Goal: Task Accomplishment & Management: Manage account settings

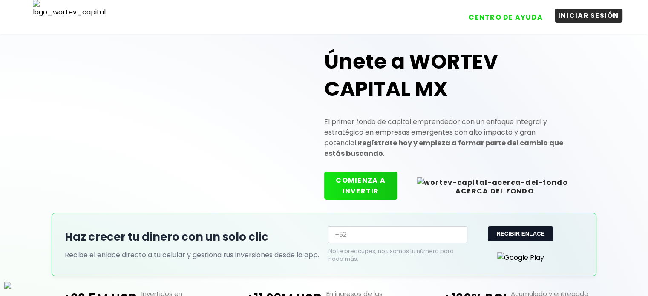
click at [577, 18] on button "INICIAR SESIÓN" at bounding box center [589, 16] width 68 height 14
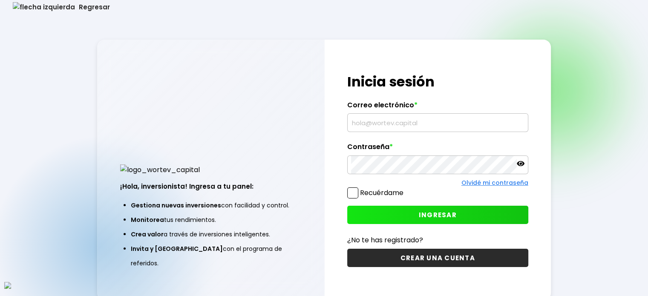
click at [374, 132] on input "text" at bounding box center [437, 123] width 173 height 18
paste input "[EMAIL_ADDRESS][DOMAIN_NAME]"
type input "[EMAIL_ADDRESS][DOMAIN_NAME]"
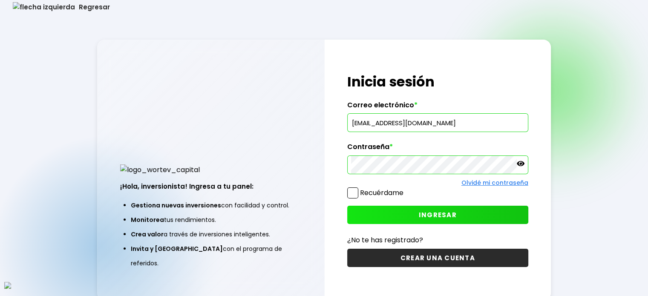
click at [351, 195] on span at bounding box center [352, 192] width 11 height 11
click at [405, 189] on input "Recuérdame" at bounding box center [405, 189] width 0 height 0
click at [353, 194] on span at bounding box center [352, 192] width 11 height 11
click at [405, 189] on input "Recuérdame" at bounding box center [405, 189] width 0 height 0
click at [377, 209] on button "INGRESAR" at bounding box center [437, 215] width 181 height 18
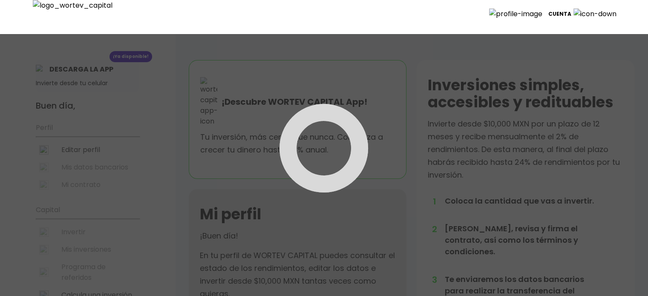
click at [93, 145] on div at bounding box center [324, 148] width 648 height 296
click at [83, 148] on div at bounding box center [324, 148] width 648 height 296
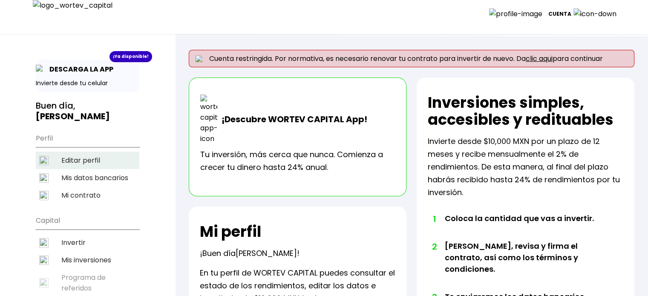
click at [83, 152] on li "Editar perfil" at bounding box center [88, 160] width 104 height 17
select select "Hombre"
select select "Secundaria"
select select "AG"
select select "BBVA Bancomer"
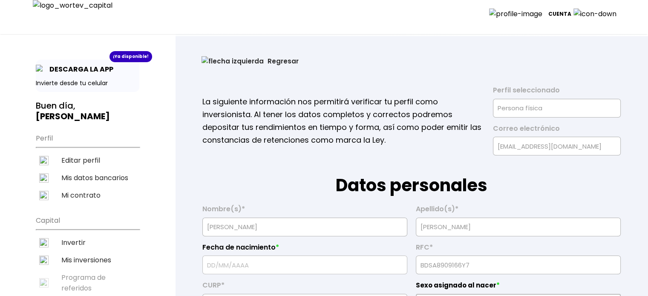
type input "[DATE]"
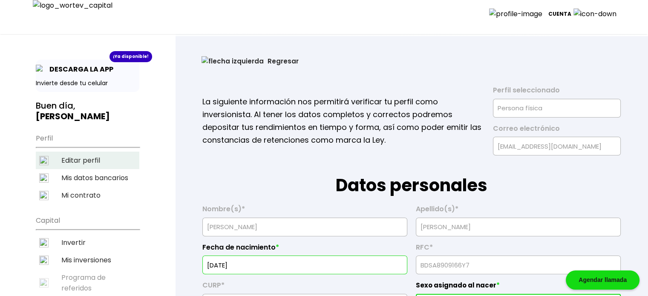
click at [80, 152] on li "Editar perfil" at bounding box center [88, 160] width 104 height 17
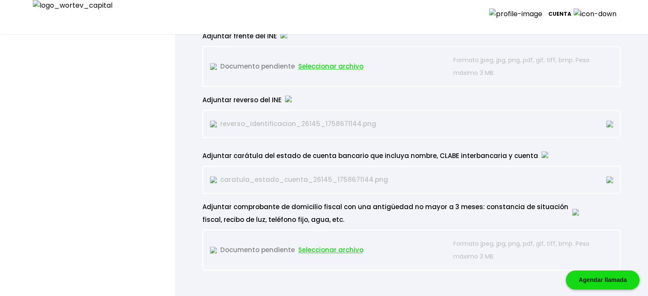
scroll to position [781, 0]
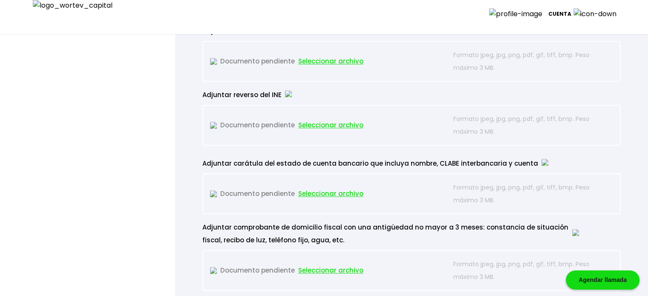
type input "BDSA8909166Y7"
type input "IXSA890916HA2LMR08"
select select "Hombre"
type input "8757442672"
select select "Secundaria"
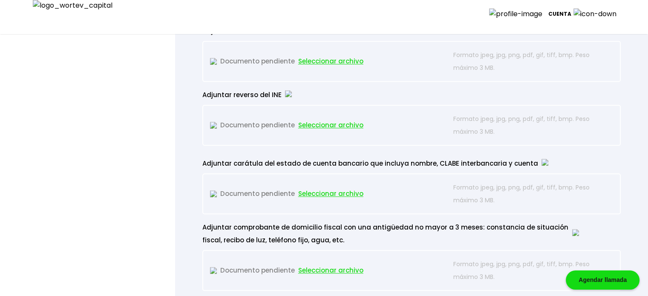
type input "Sed omnis molestiae"
type input "65172"
select select "AG"
type input "Omnis qui et delectu"
type input "Excepteur velit iur"
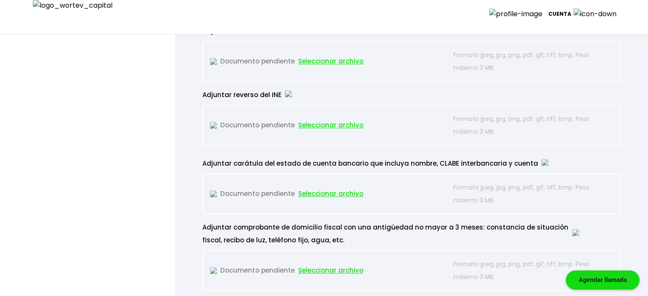
type input "Ut irure tenetur ita"
type input "Modi sit do vitae eo"
select select "BBVA Bancomer"
type input "[PERSON_NAME]"
type input "[EMAIL_ADDRESS][DOMAIN_NAME]"
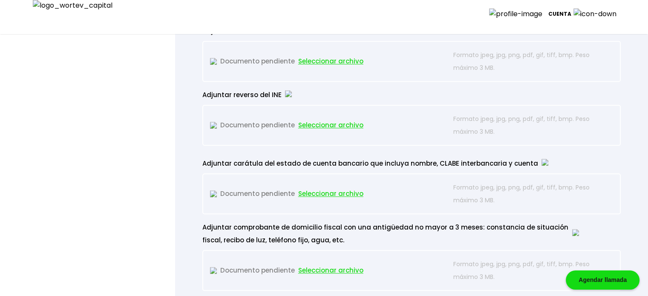
type input "3421624791"
type input "[DATE]"
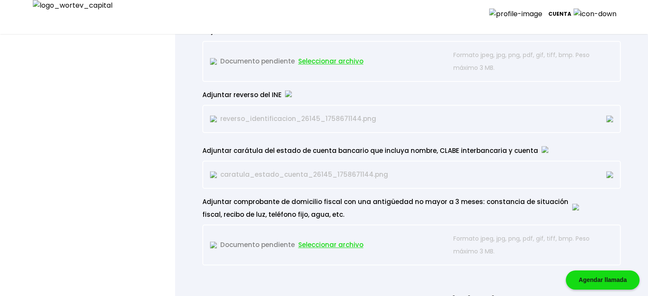
click at [319, 241] on span "Seleccionar archivo" at bounding box center [330, 245] width 65 height 13
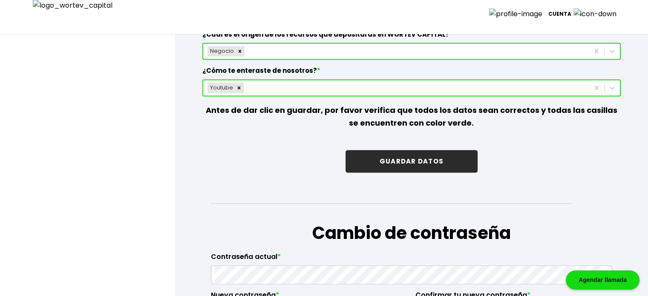
scroll to position [1278, 0]
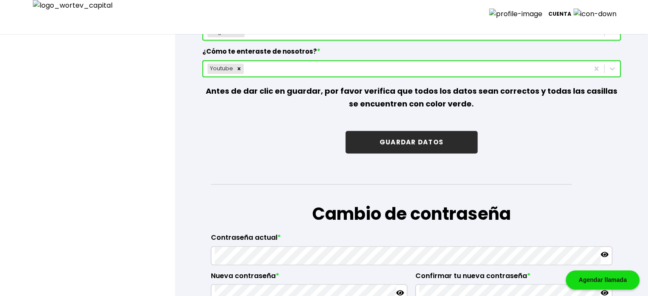
click at [437, 144] on button "GUARDAR DATOS" at bounding box center [411, 142] width 132 height 23
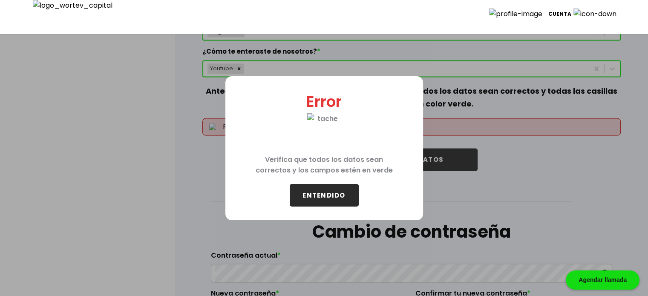
click at [335, 199] on button "ENTENDIDO" at bounding box center [324, 195] width 69 height 23
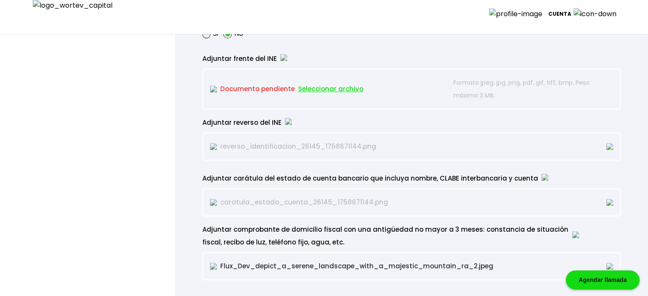
scroll to position [752, 0]
click at [342, 89] on span "Seleccionar archivo" at bounding box center [330, 89] width 65 height 13
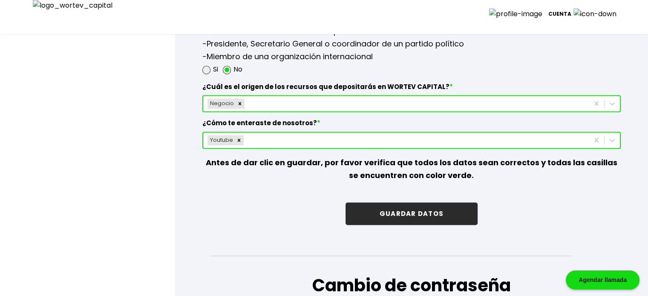
scroll to position [1249, 0]
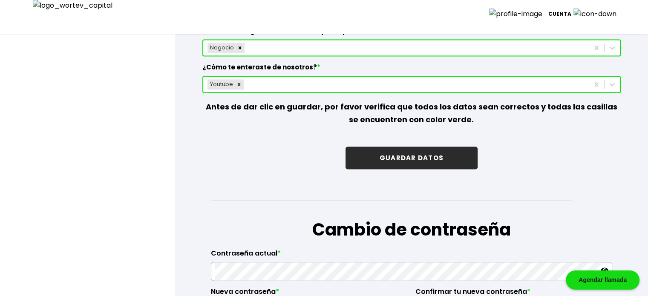
click at [436, 160] on button "GUARDAR DATOS" at bounding box center [411, 158] width 132 height 23
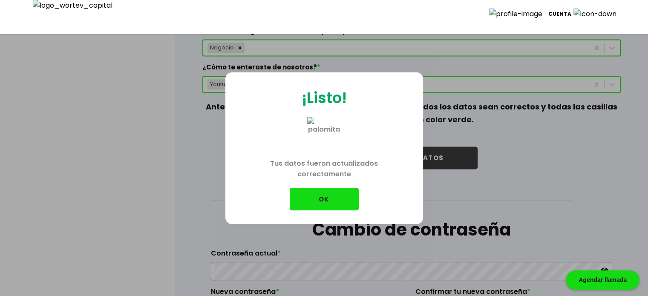
click at [323, 203] on button "OK" at bounding box center [324, 199] width 69 height 23
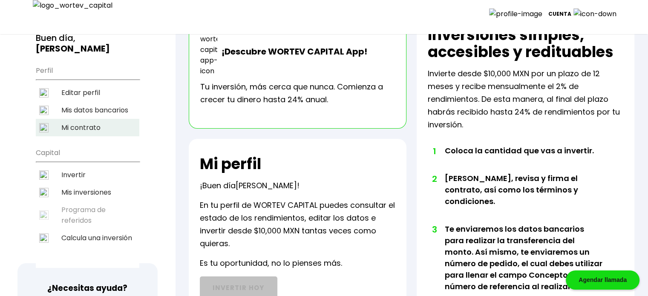
scroll to position [57, 0]
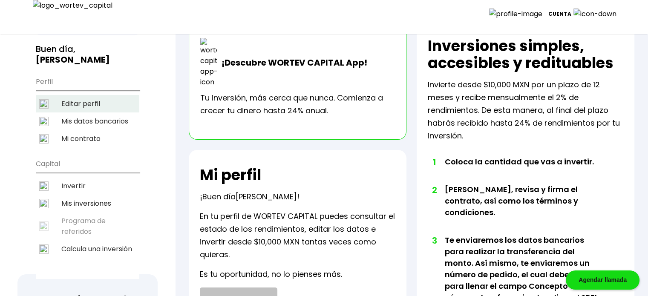
click at [102, 95] on li "Editar perfil" at bounding box center [88, 103] width 104 height 17
select select "Hombre"
select select "Secundaria"
select select "AG"
select select "BBVA Bancomer"
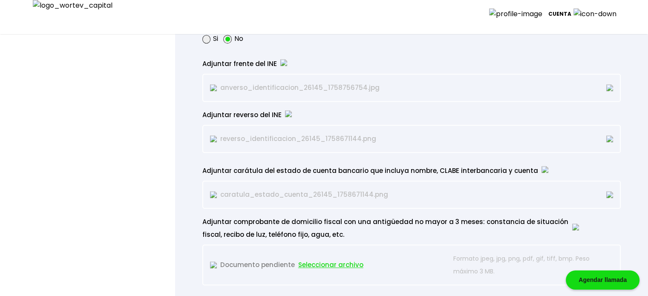
scroll to position [837, 0]
